Goal: Check status

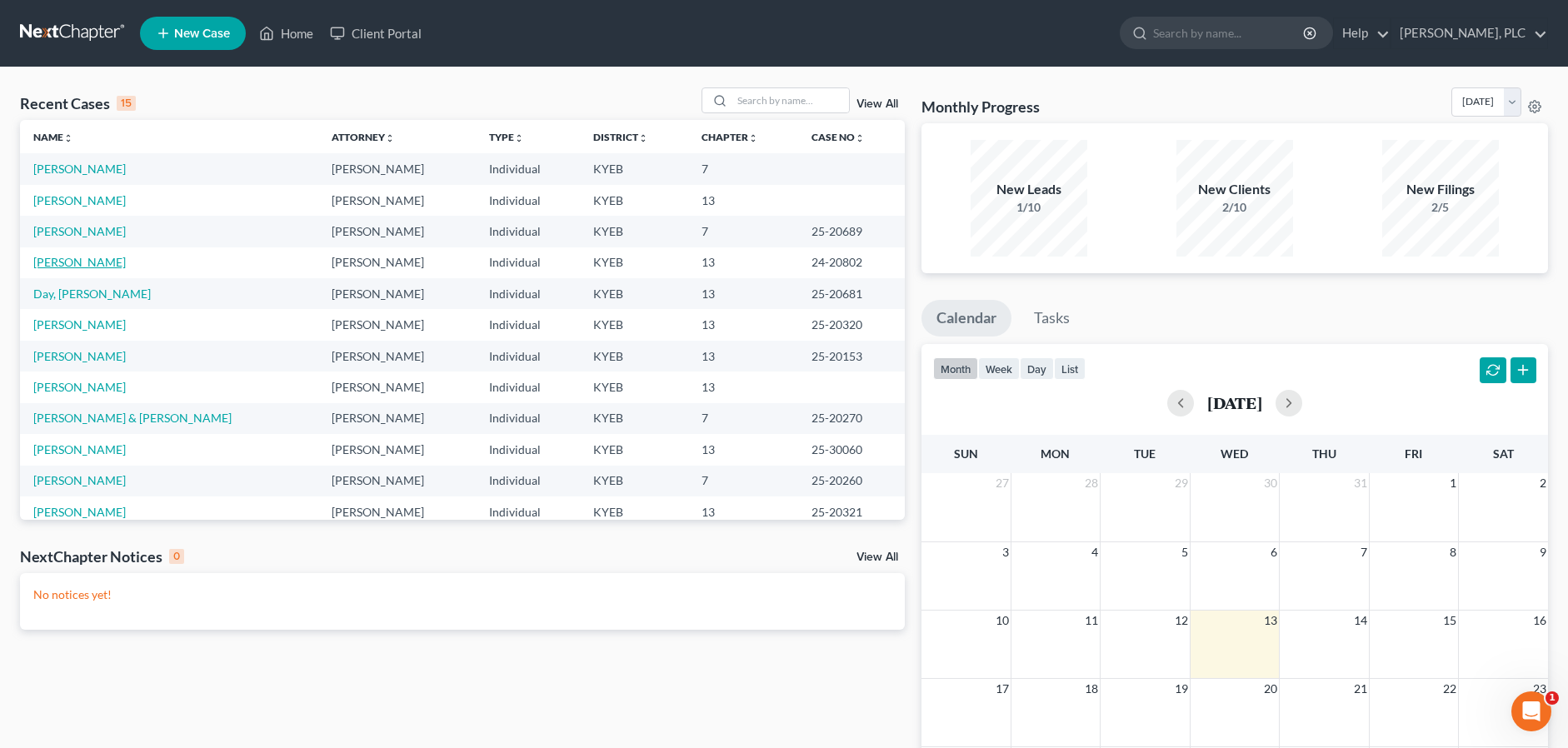
click at [67, 265] on link "[PERSON_NAME]" at bounding box center [80, 262] width 92 height 14
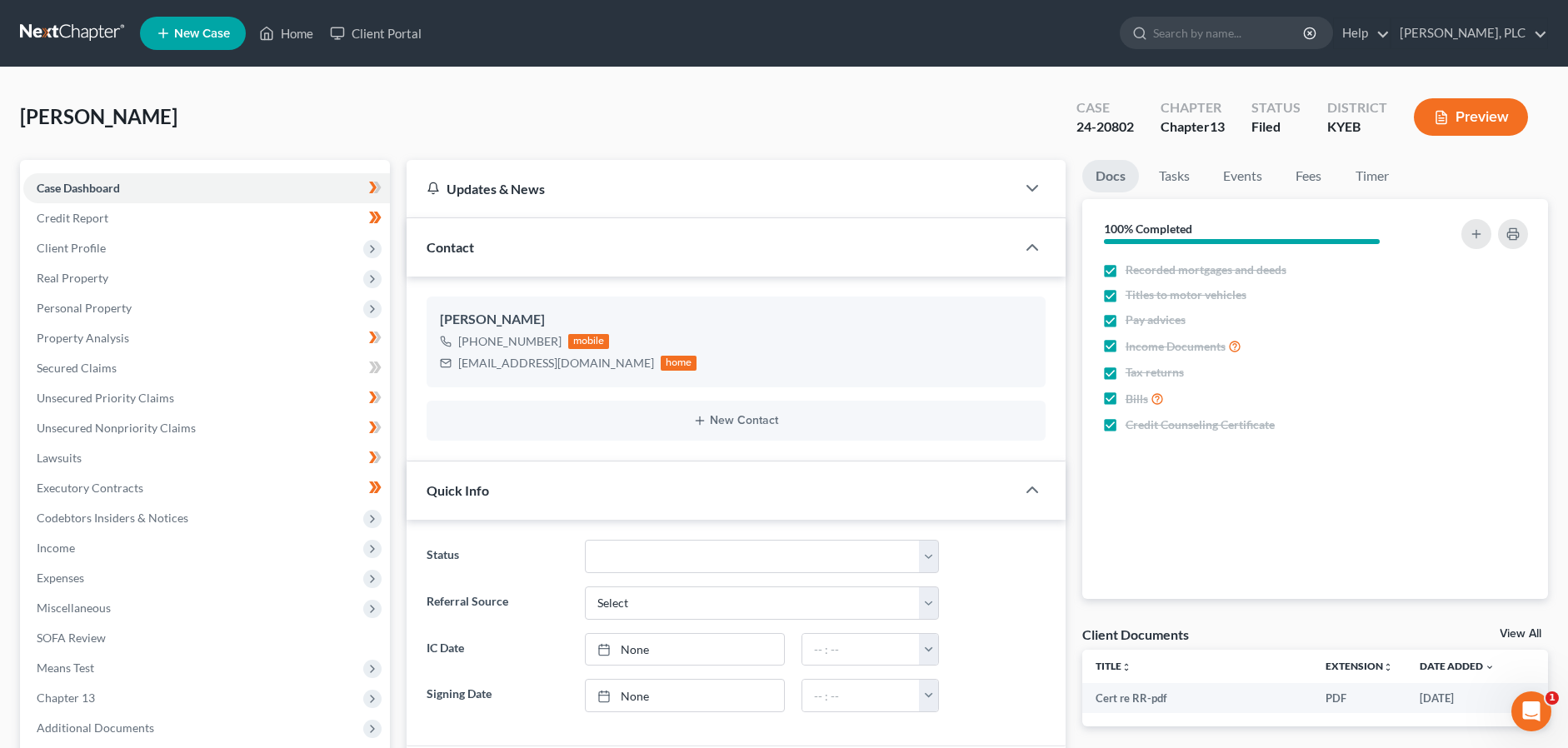
click at [1465, 127] on button "Preview" at bounding box center [1471, 116] width 114 height 38
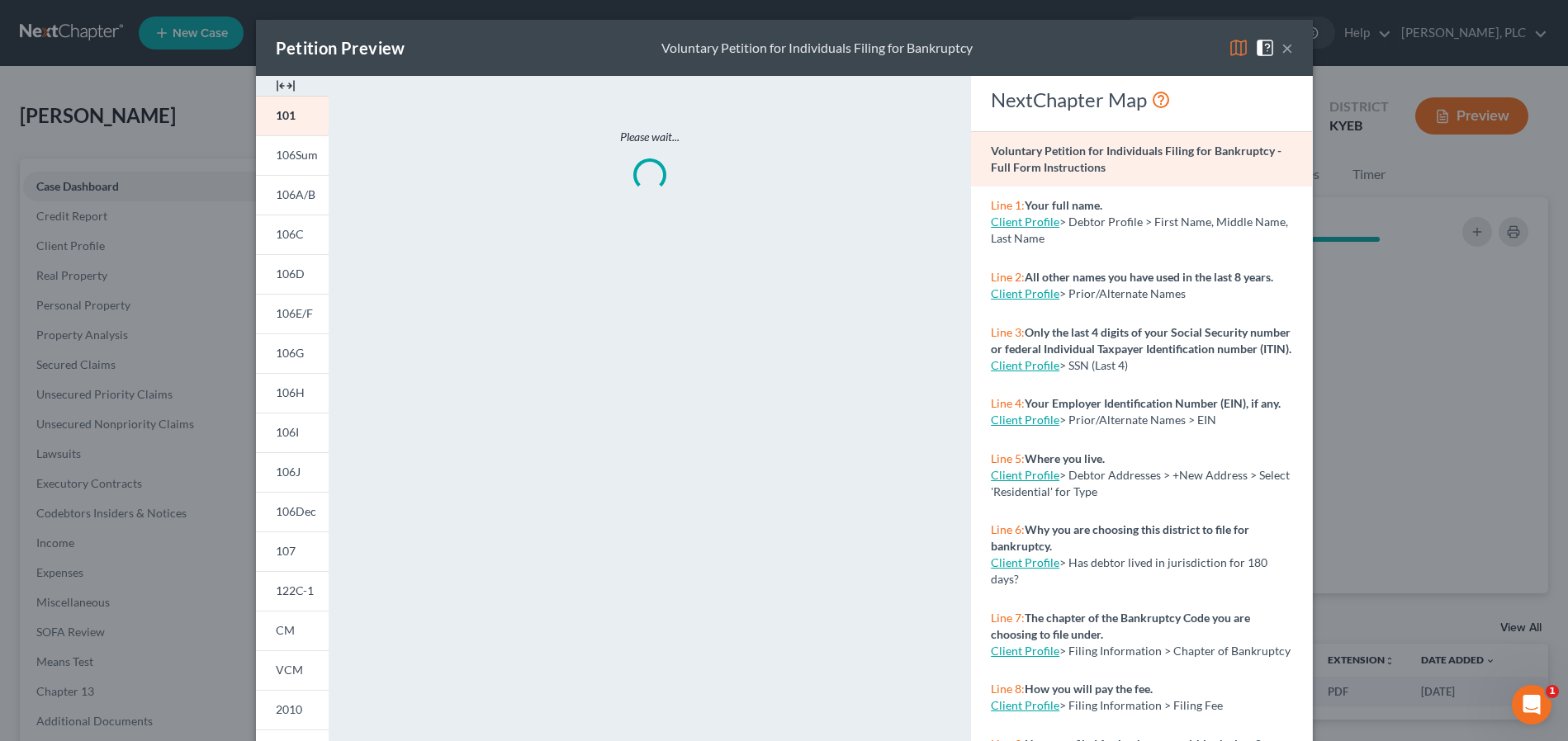
click at [280, 636] on span "CM" at bounding box center [285, 630] width 19 height 14
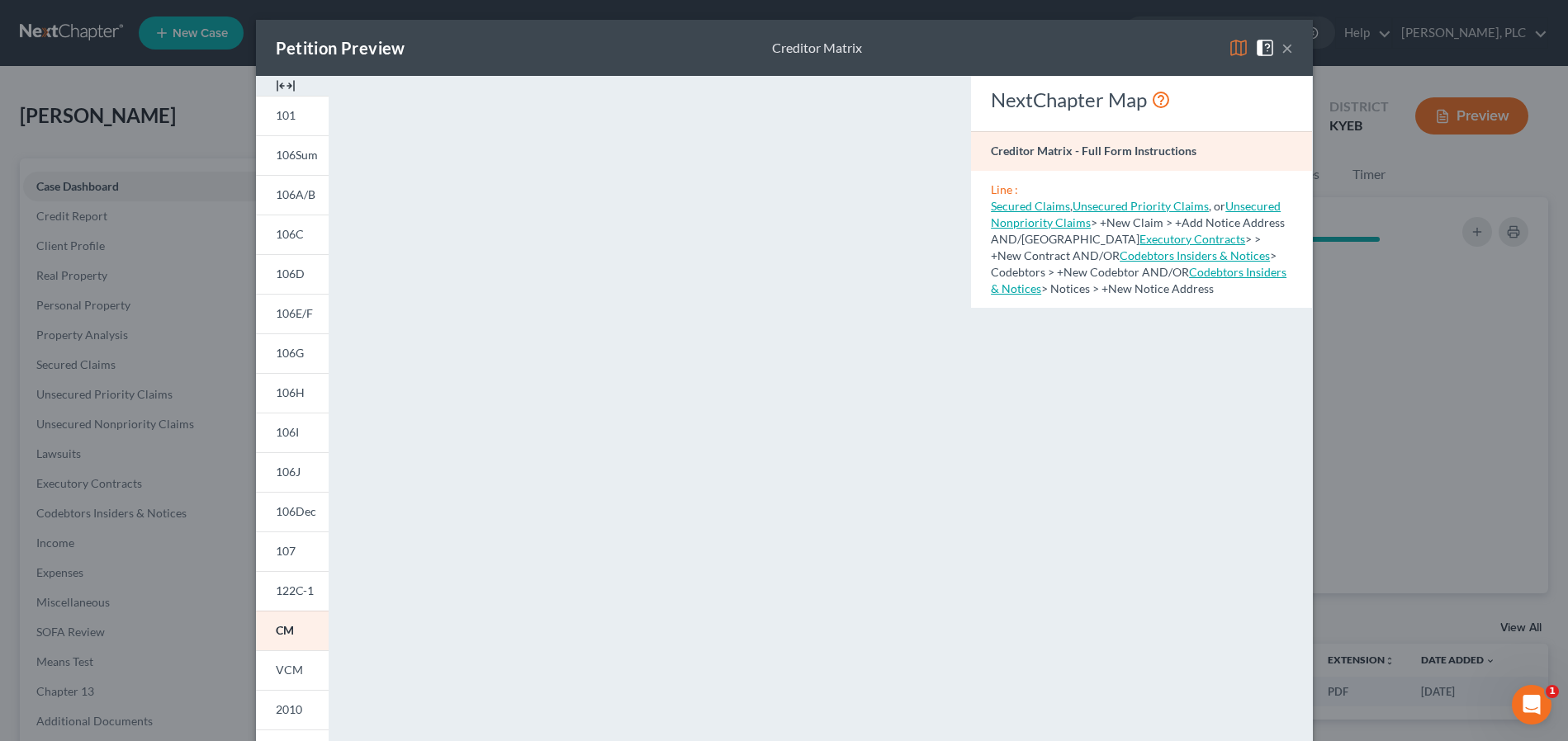
click at [1281, 51] on button "×" at bounding box center [1287, 48] width 12 height 20
